Goal: Contribute content: Contribute content

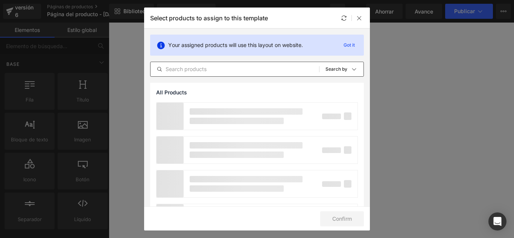
click at [225, 64] on div "All Products Shopify Collections Product Templates Shopify Collections Sort: Se…" at bounding box center [257, 69] width 214 height 15
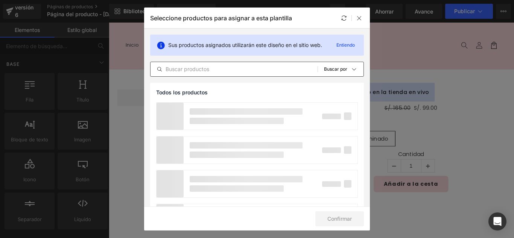
click at [225, 70] on input "text" at bounding box center [233, 69] width 167 height 9
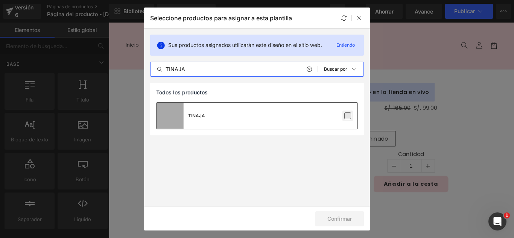
type input "TINAJA"
click at [348, 115] on label at bounding box center [347, 115] width 7 height 7
click at [348, 116] on input "checkbox" at bounding box center [348, 116] width 0 height 0
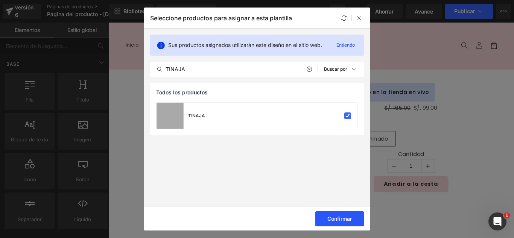
click at [343, 218] on font "Confirmar" at bounding box center [339, 219] width 24 height 6
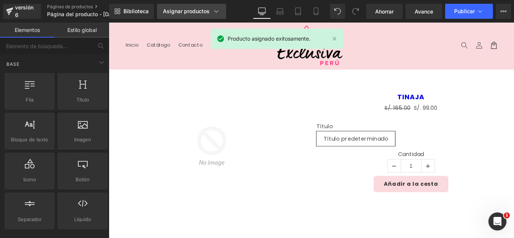
click at [201, 15] on link "Asignar productos" at bounding box center [191, 11] width 69 height 15
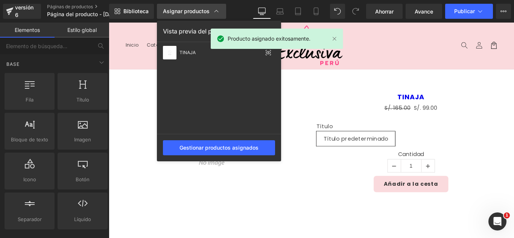
click at [191, 9] on font "Asignar productos" at bounding box center [186, 11] width 47 height 6
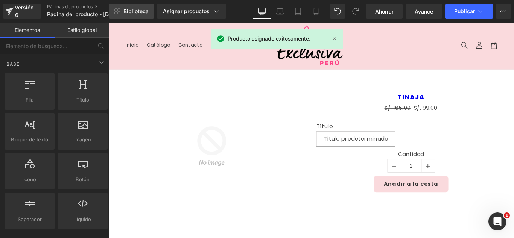
click at [138, 17] on link "Biblioteca" at bounding box center [131, 11] width 45 height 15
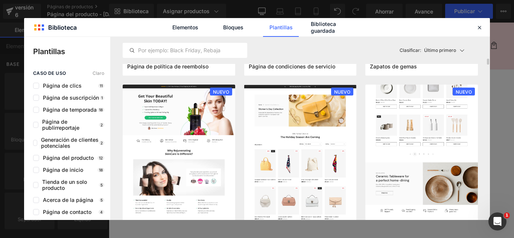
scroll to position [715, 0]
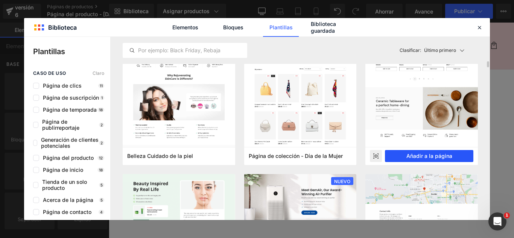
click at [436, 156] on font "Añadir a la página" at bounding box center [429, 156] width 46 height 6
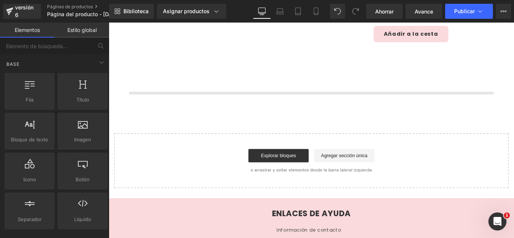
scroll to position [179, 0]
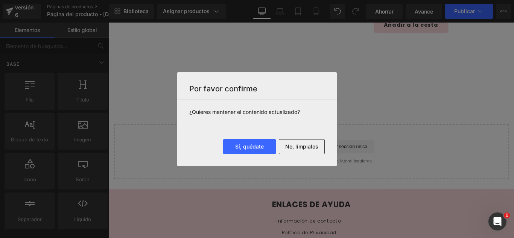
click at [302, 153] on button "No, límpialos" at bounding box center [302, 146] width 46 height 15
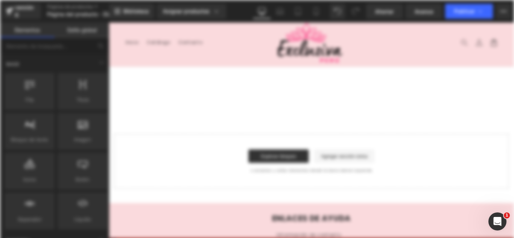
scroll to position [0, 0]
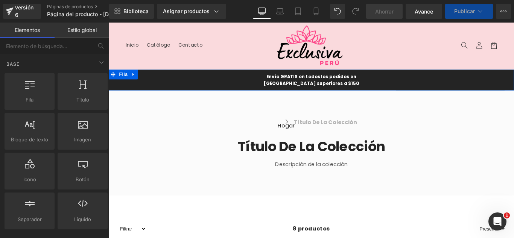
click at [144, 80] on div "Envío GRATIS en todos los pedidos en EE. UU. superiores a $150 Bloque de texto …" at bounding box center [336, 87] width 455 height 24
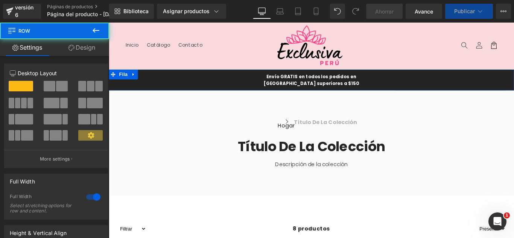
click at [134, 78] on icon at bounding box center [136, 81] width 5 height 6
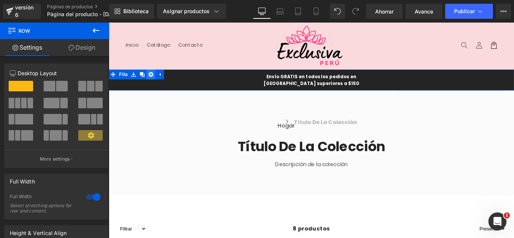
click at [153, 80] on icon at bounding box center [155, 80] width 5 height 5
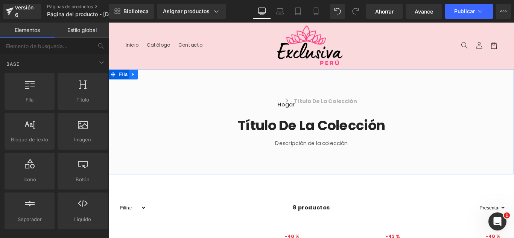
click at [135, 80] on icon at bounding box center [136, 80] width 2 height 3
click at [153, 82] on icon at bounding box center [155, 80] width 5 height 5
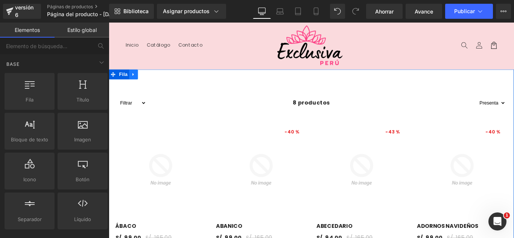
click at [137, 85] on link at bounding box center [137, 80] width 10 height 11
click at [153, 83] on icon at bounding box center [155, 80] width 5 height 5
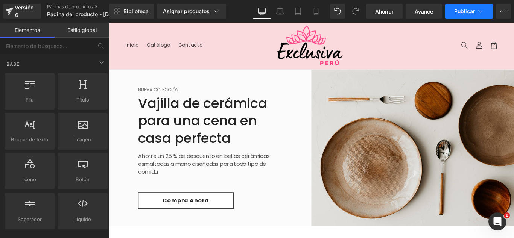
click at [474, 11] on font "Publicar" at bounding box center [464, 11] width 21 height 6
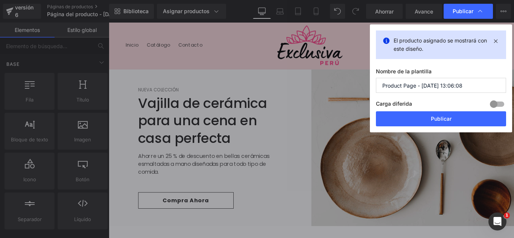
click at [440, 87] on input "Product Page - Oct 13, 13:06:08" at bounding box center [441, 85] width 130 height 15
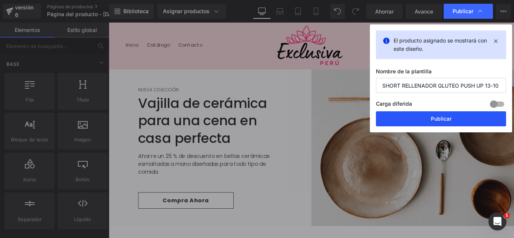
type input "SHORT RELLENADOR GLUTEO PUSH UP 13-10"
click at [443, 120] on font "Publicar" at bounding box center [441, 118] width 21 height 6
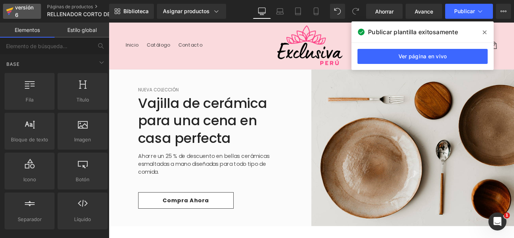
click at [31, 11] on div "versión 6" at bounding box center [25, 11] width 23 height 17
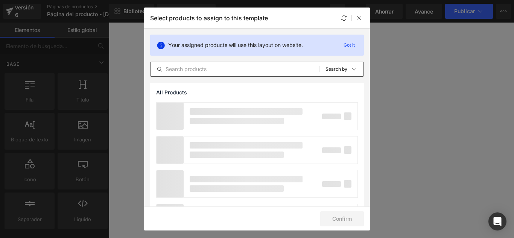
click at [200, 70] on input "text" at bounding box center [234, 69] width 168 height 9
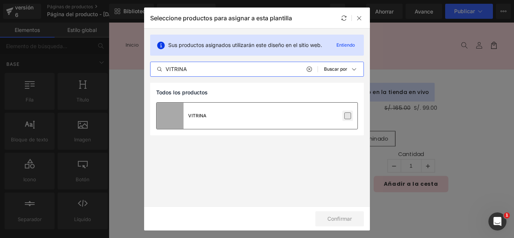
type input "VITRINA"
click at [347, 115] on label at bounding box center [347, 115] width 7 height 7
click at [348, 116] on input "checkbox" at bounding box center [348, 116] width 0 height 0
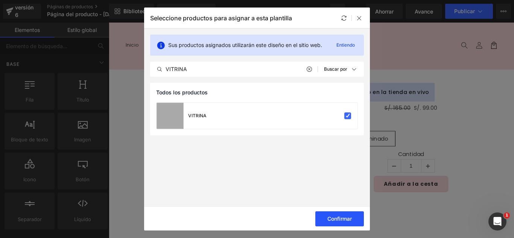
click at [347, 218] on font "Confirmar" at bounding box center [339, 219] width 24 height 6
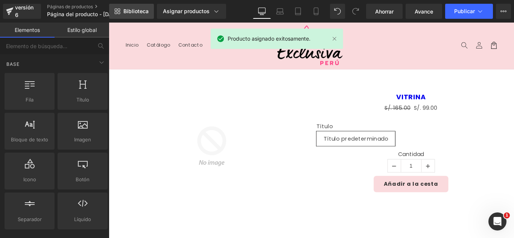
click at [135, 8] on font "Biblioteca" at bounding box center [135, 11] width 25 height 6
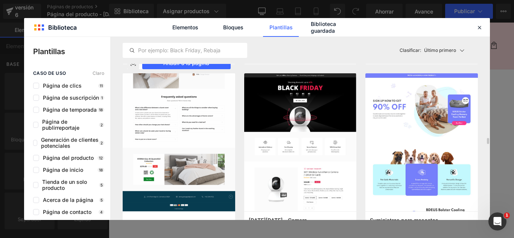
scroll to position [1692, 0]
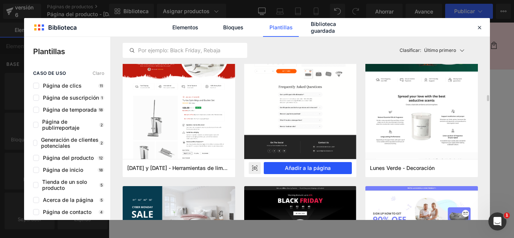
click at [318, 167] on font "Añadir a la página" at bounding box center [308, 168] width 46 height 6
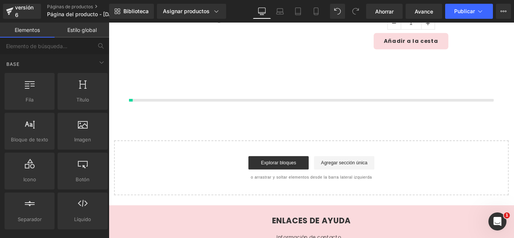
scroll to position [179, 0]
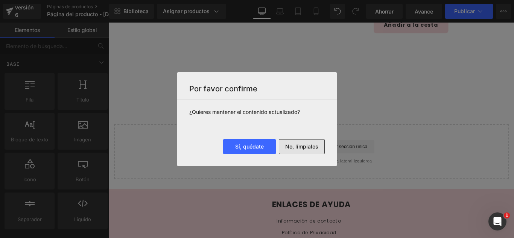
click at [311, 146] on font "No, límpialos" at bounding box center [301, 146] width 33 height 6
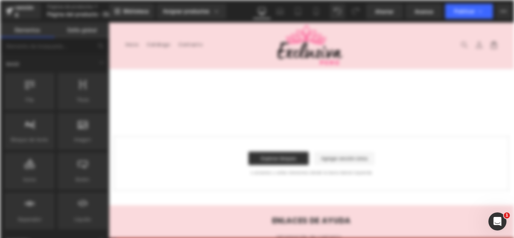
scroll to position [0, 0]
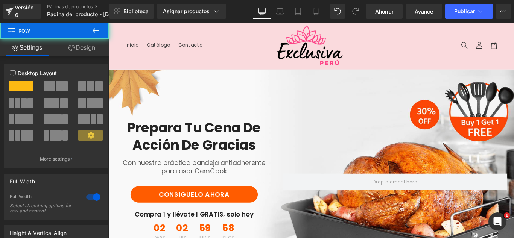
click at [198, 81] on div "Prepara tu cena de Acción de Gracias Heading Con nuestra práctica bandeja antia…" at bounding box center [336, 200] width 455 height 250
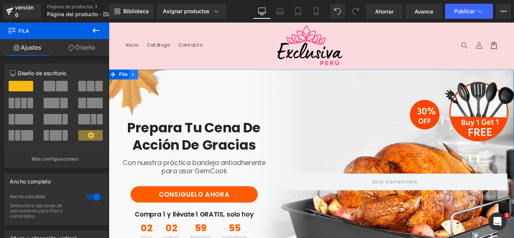
click at [132, 86] on link at bounding box center [137, 80] width 10 height 11
click at [153, 79] on icon at bounding box center [155, 80] width 5 height 5
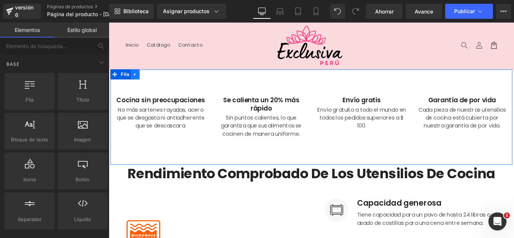
click at [137, 83] on icon at bounding box center [138, 81] width 5 height 6
click at [155, 83] on icon at bounding box center [157, 80] width 5 height 5
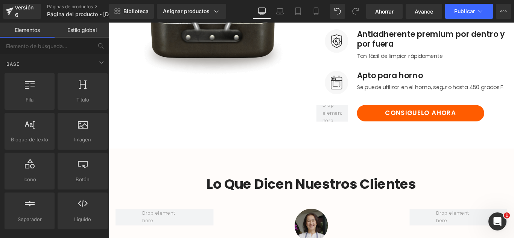
scroll to position [226, 0]
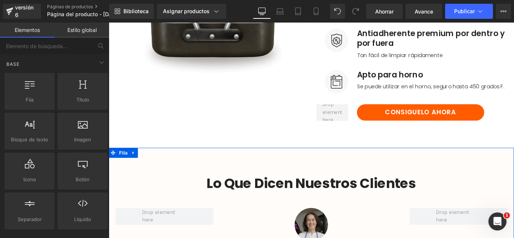
click at [137, 175] on link at bounding box center [137, 168] width 10 height 11
click at [155, 171] on icon at bounding box center [155, 168] width 5 height 5
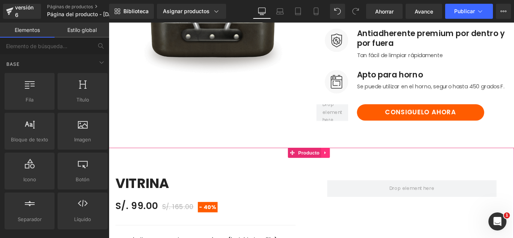
click at [353, 175] on link at bounding box center [352, 168] width 10 height 11
click at [359, 171] on icon at bounding box center [356, 168] width 5 height 5
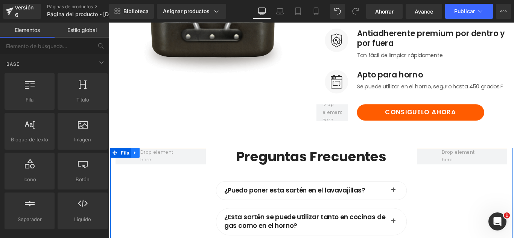
click at [138, 171] on icon at bounding box center [138, 169] width 5 height 6
click at [157, 171] on icon at bounding box center [157, 169] width 5 height 6
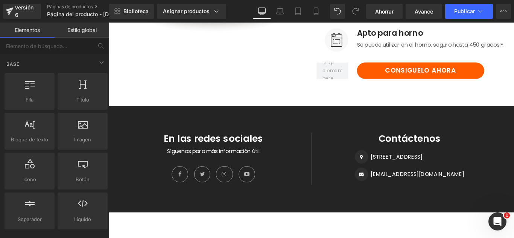
scroll to position [287, 0]
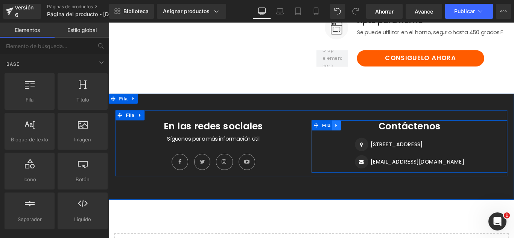
click at [364, 144] on link at bounding box center [365, 137] width 10 height 11
click at [382, 144] on link at bounding box center [384, 137] width 10 height 11
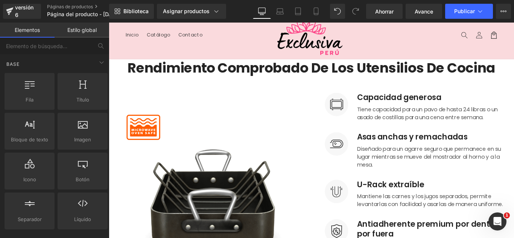
scroll to position [0, 0]
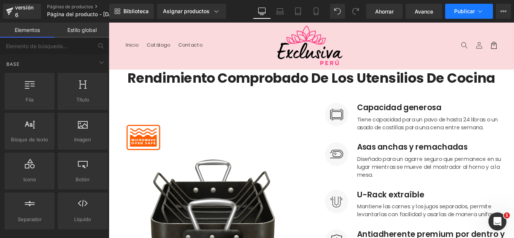
click at [474, 13] on font "Publicar" at bounding box center [464, 11] width 21 height 6
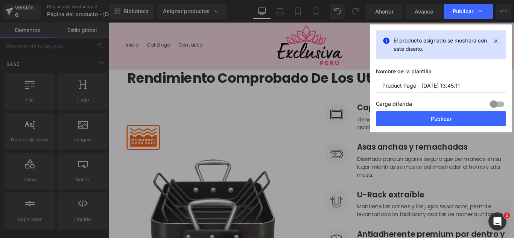
click at [482, 86] on input "Product Page - [DATE] 13:45:11" at bounding box center [441, 85] width 130 height 15
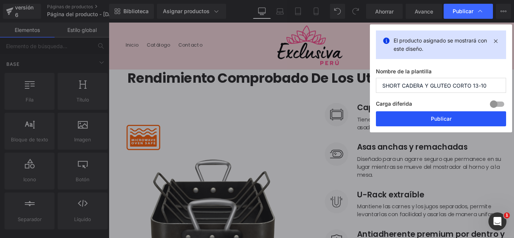
type input "SHORT CADERA Y GLUTEO CORTO 13-10"
click at [444, 118] on font "Publicar" at bounding box center [441, 118] width 21 height 6
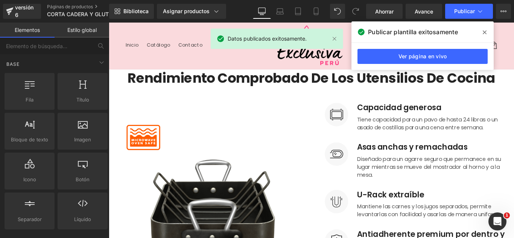
click at [23, 2] on div "versión 6 Páginas de productos CORTA CADERA Y GLUTEO CORTO 13-10" at bounding box center [54, 11] width 109 height 23
click at [23, 9] on font "versión 6" at bounding box center [24, 11] width 18 height 14
